Goal: Transaction & Acquisition: Purchase product/service

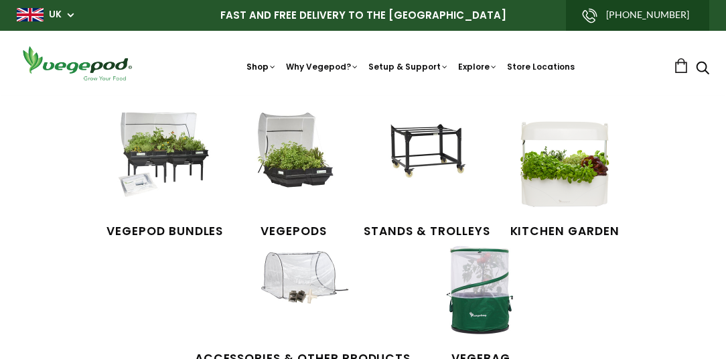
click at [264, 67] on link "Shop" at bounding box center [261, 82] width 30 height 42
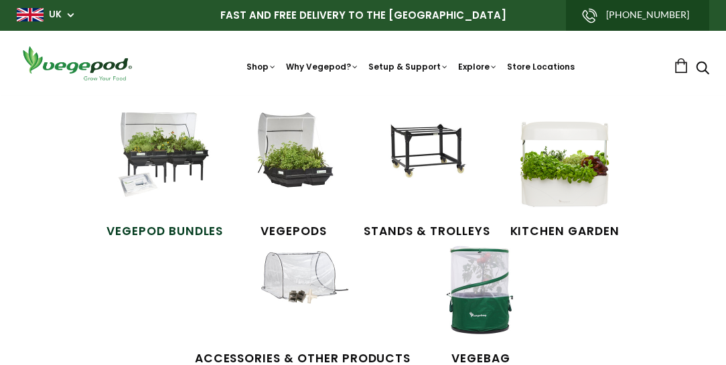
click at [167, 159] on img at bounding box center [164, 162] width 100 height 100
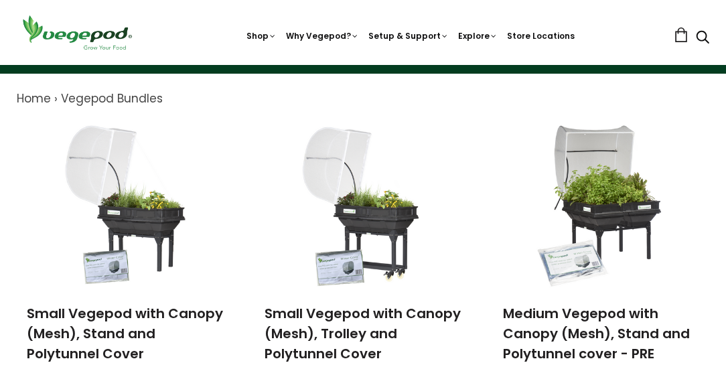
scroll to position [127, 0]
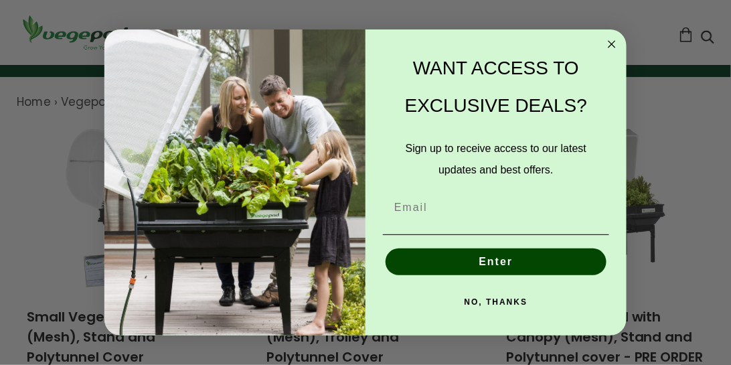
click at [613, 40] on circle "Close dialog" at bounding box center [612, 44] width 15 height 15
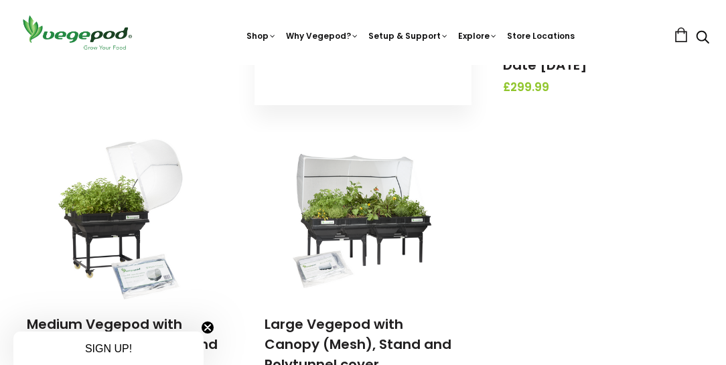
scroll to position [446, 0]
